Goal: Download file/media

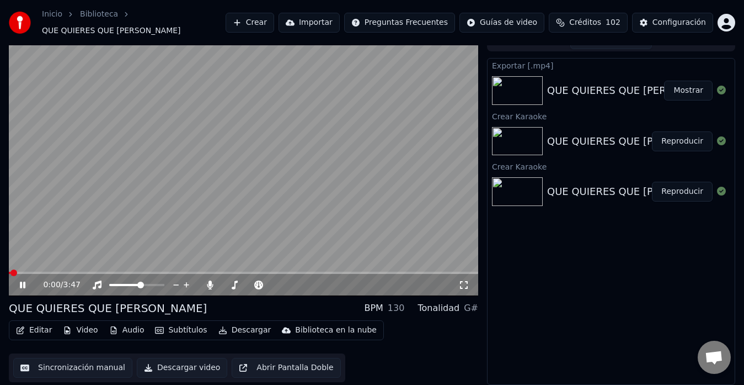
scroll to position [8, 0]
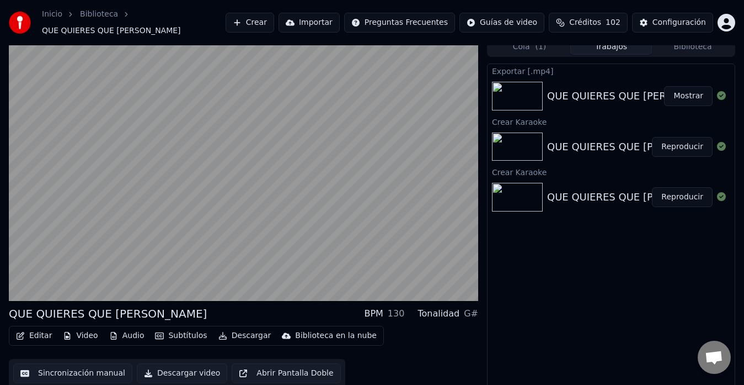
click at [506, 242] on div "Exportar [.mp4] QUE QUIERES QUE [PERSON_NAME] Mostrar Crear Karaoke QUE QUIERES…" at bounding box center [611, 226] width 248 height 327
click at [170, 363] on button "Descargar video" at bounding box center [182, 373] width 91 height 20
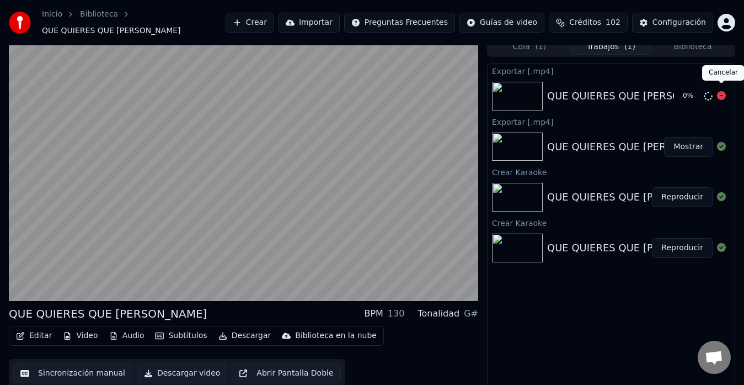
click at [721, 91] on icon at bounding box center [721, 95] width 9 height 9
click at [722, 92] on icon at bounding box center [721, 95] width 9 height 9
click at [720, 91] on icon at bounding box center [721, 95] width 9 height 9
click at [605, 139] on div "QUE QUIERES QUE [PERSON_NAME]" at bounding box center [636, 146] width 178 height 15
click at [691, 137] on button "Mostrar" at bounding box center [688, 147] width 49 height 20
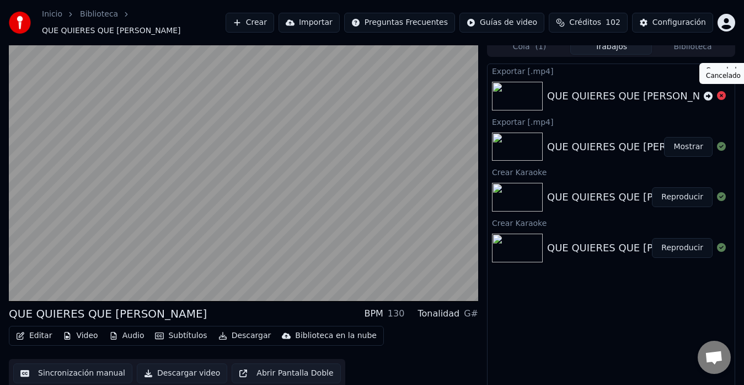
click at [721, 91] on icon at bounding box center [721, 95] width 9 height 9
